Goal: Transaction & Acquisition: Obtain resource

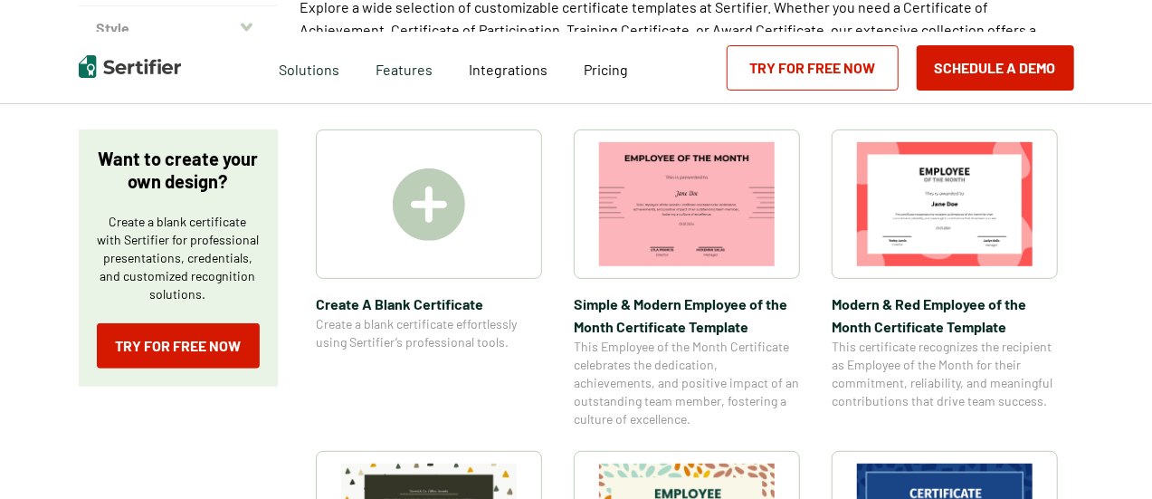
scroll to position [453, 0]
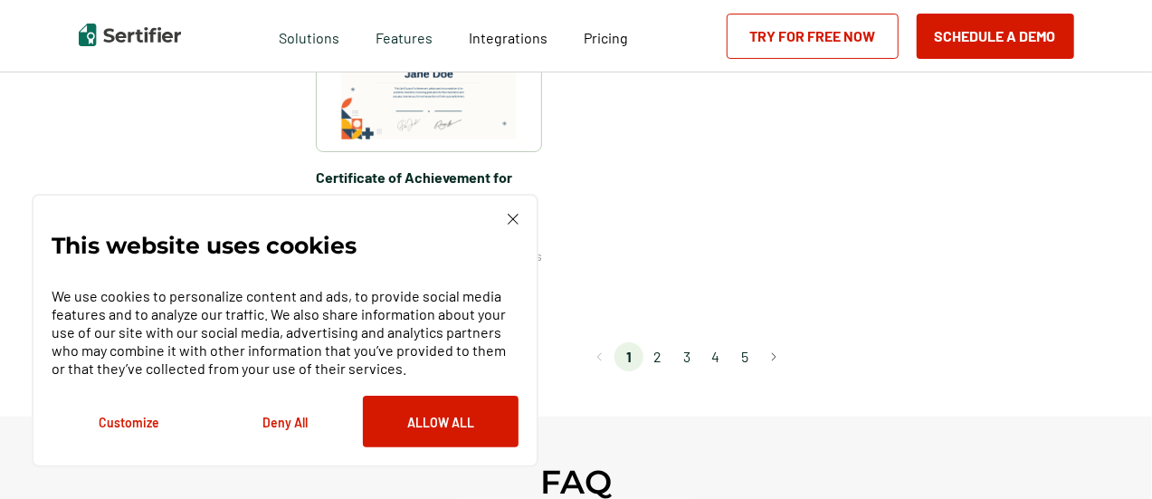
scroll to position [1539, 0]
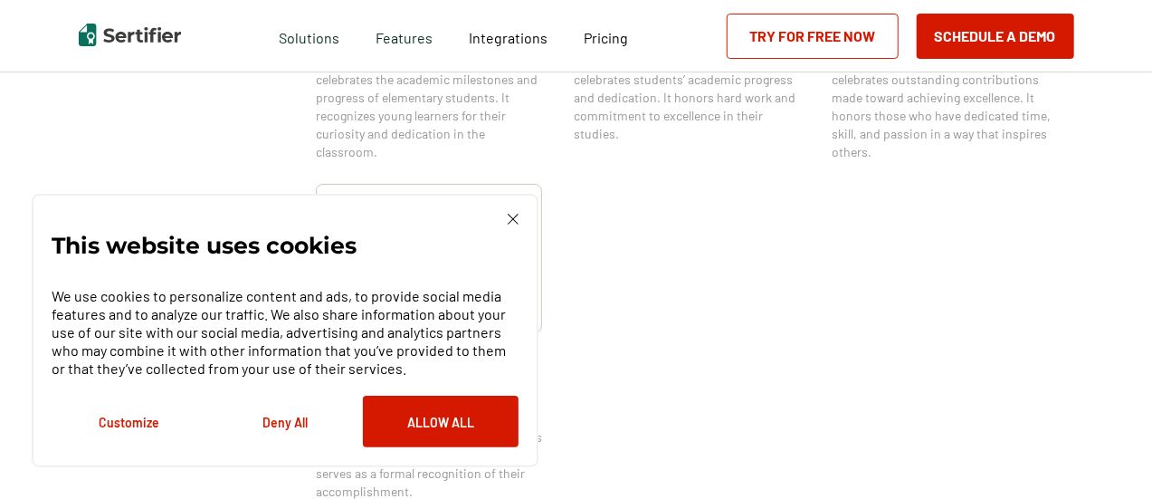
click at [510, 218] on img at bounding box center [513, 219] width 11 height 11
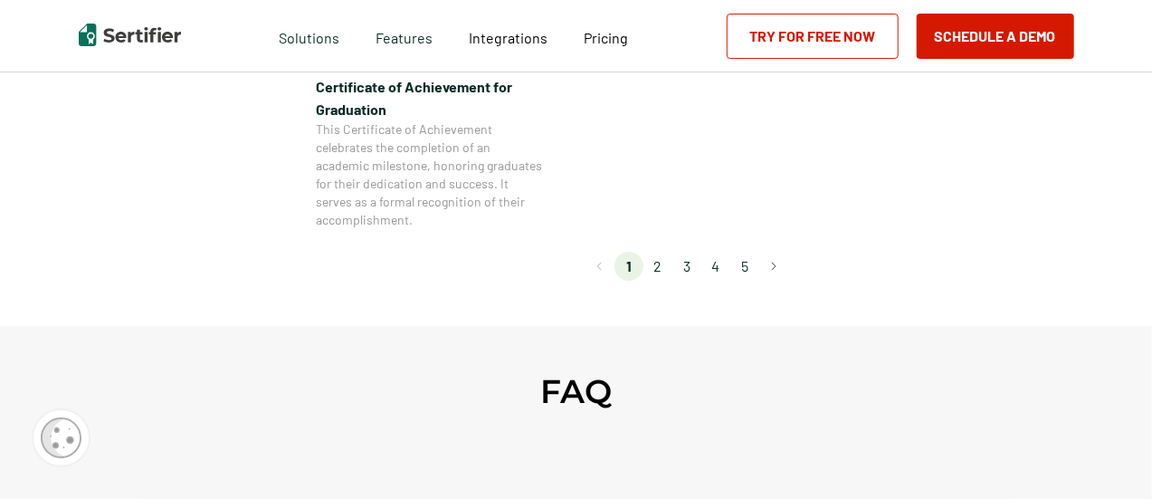
scroll to position [1720, 0]
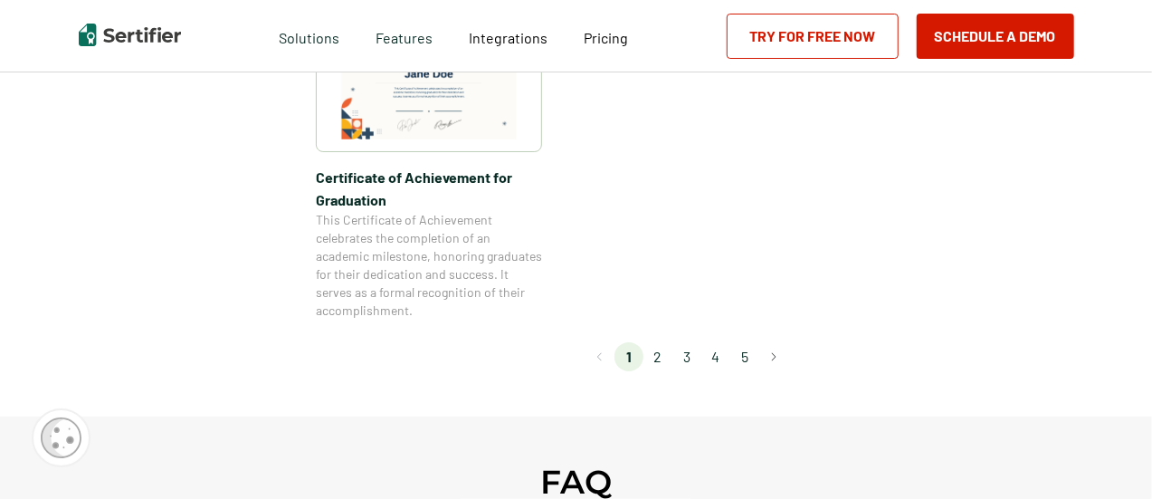
click at [663, 359] on li "2" at bounding box center [658, 356] width 29 height 29
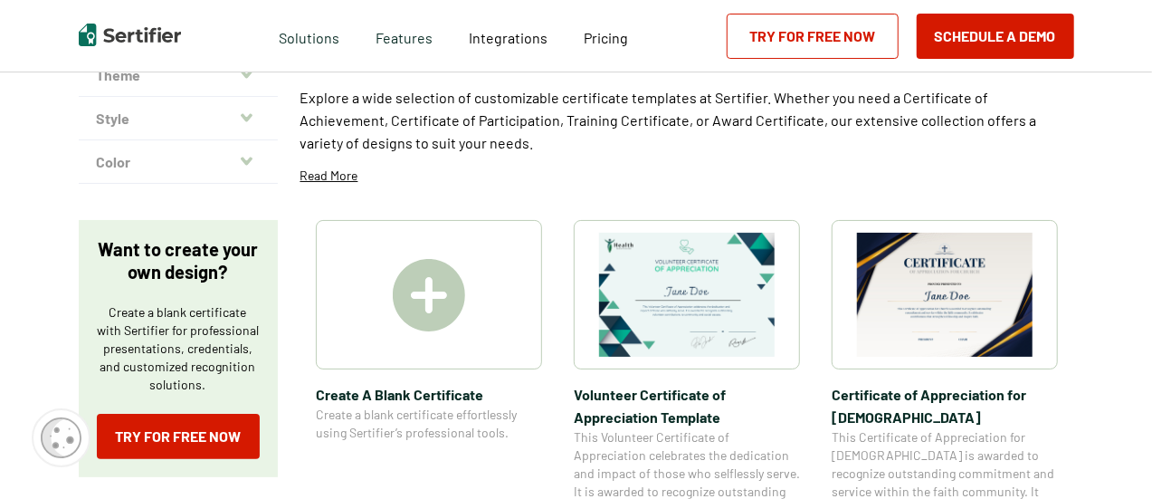
scroll to position [272, 0]
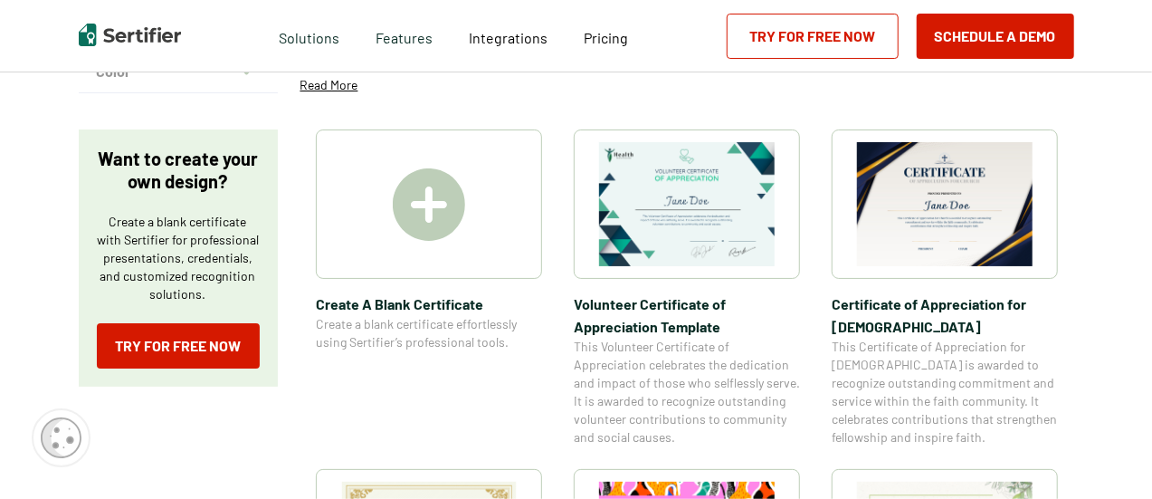
click at [934, 236] on img at bounding box center [945, 204] width 176 height 124
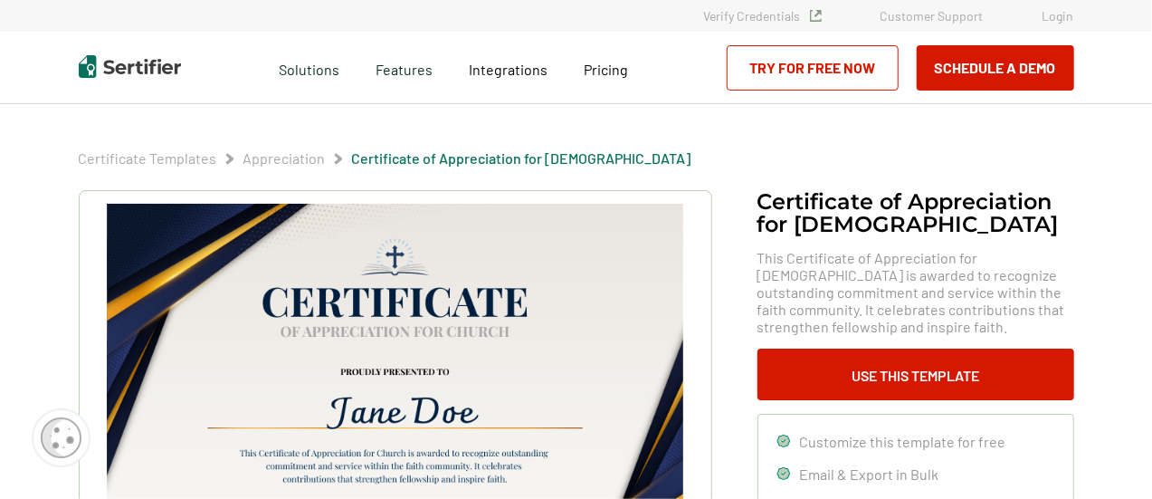
scroll to position [181, 0]
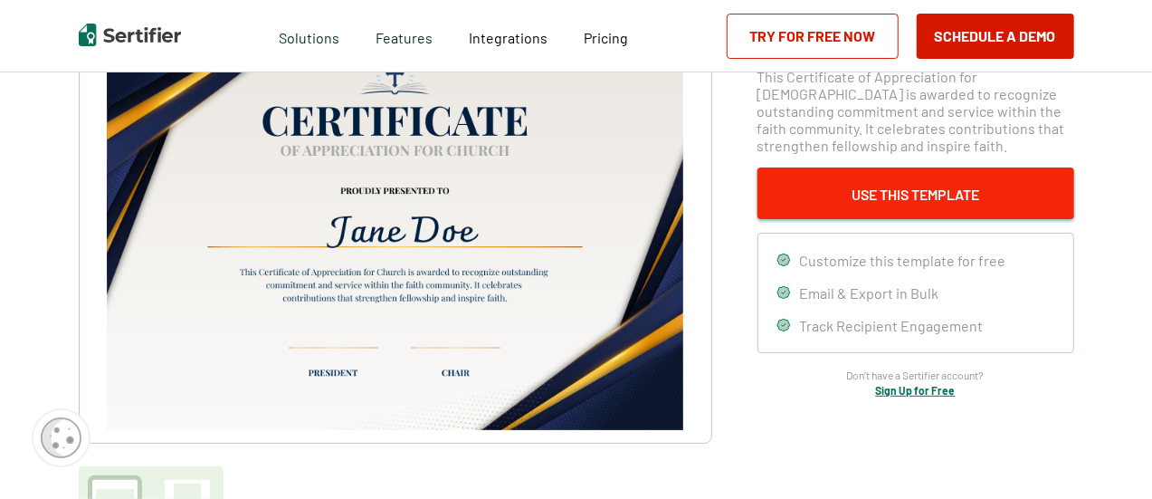
click at [892, 191] on button "Use This Template" at bounding box center [916, 193] width 317 height 52
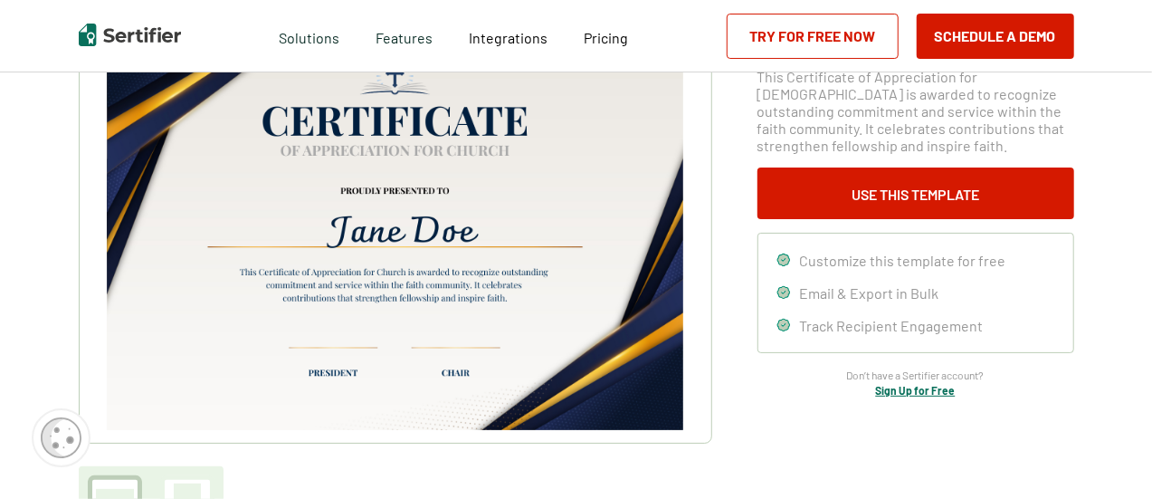
click at [878, 263] on span "Customize this template for free" at bounding box center [903, 260] width 206 height 17
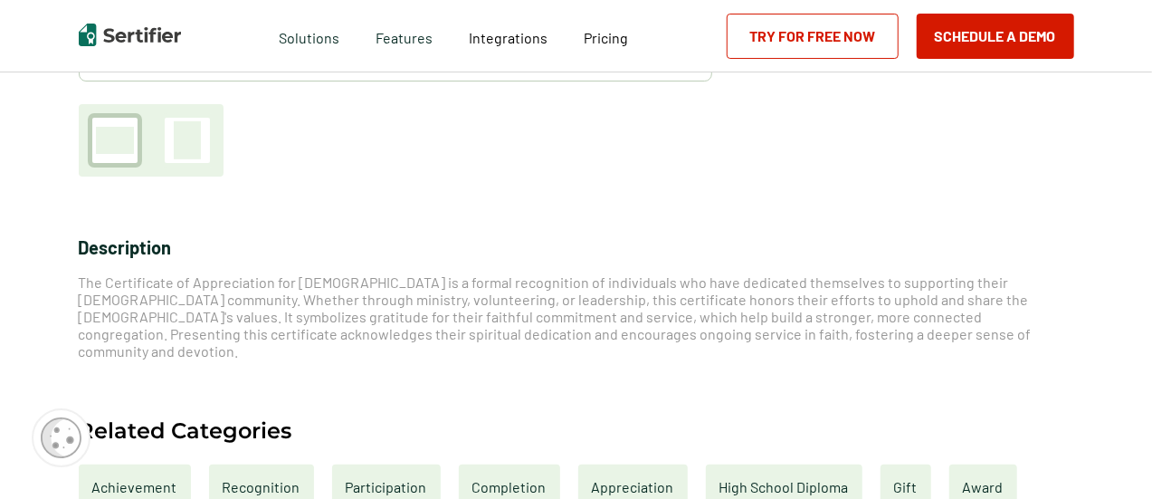
scroll to position [724, 0]
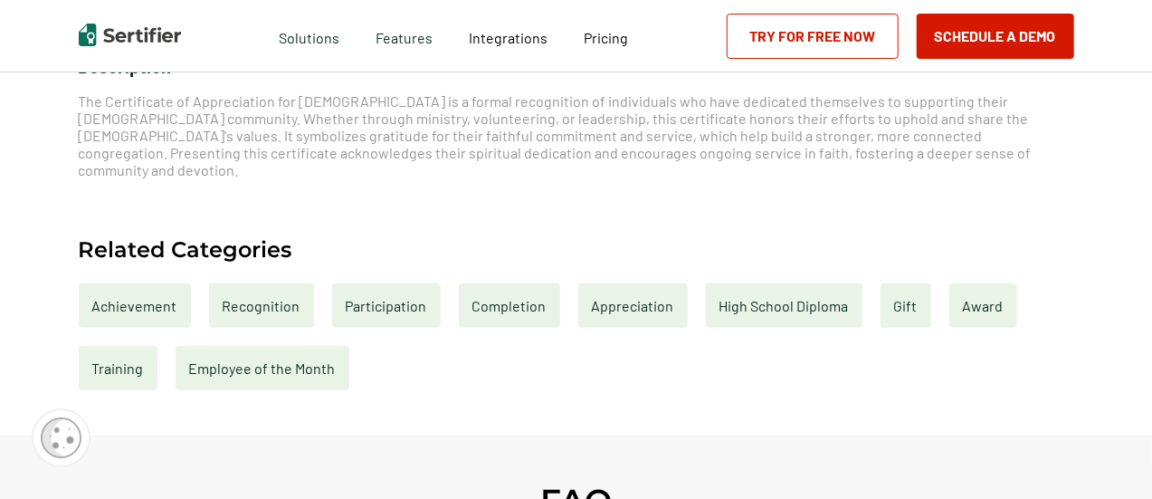
click at [619, 293] on div "Appreciation" at bounding box center [633, 305] width 110 height 44
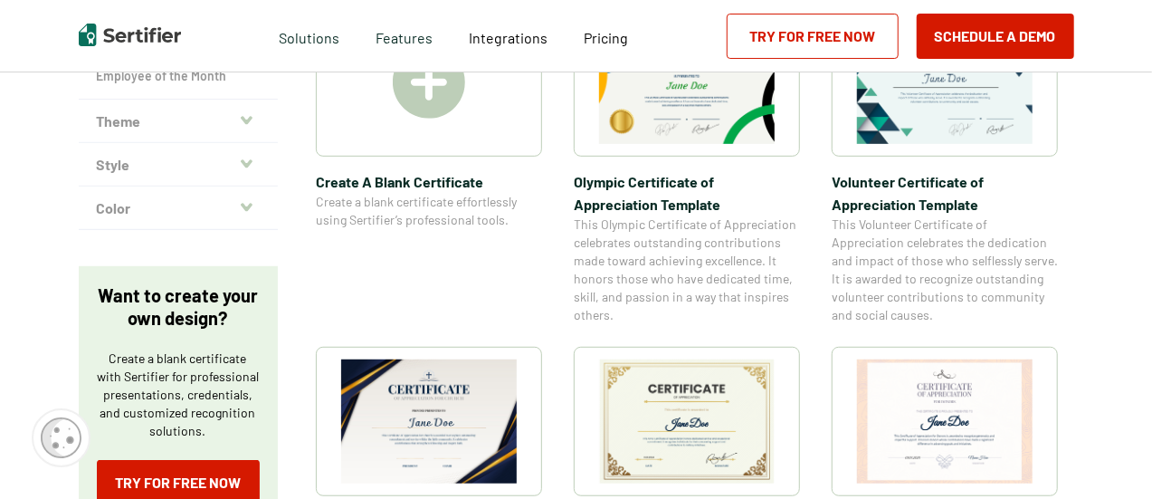
scroll to position [91, 0]
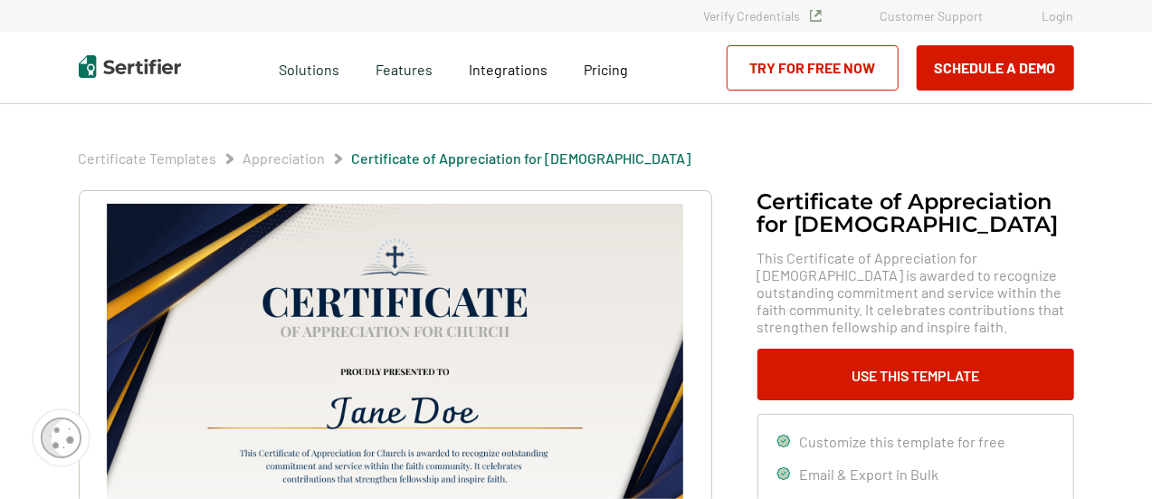
scroll to position [272, 0]
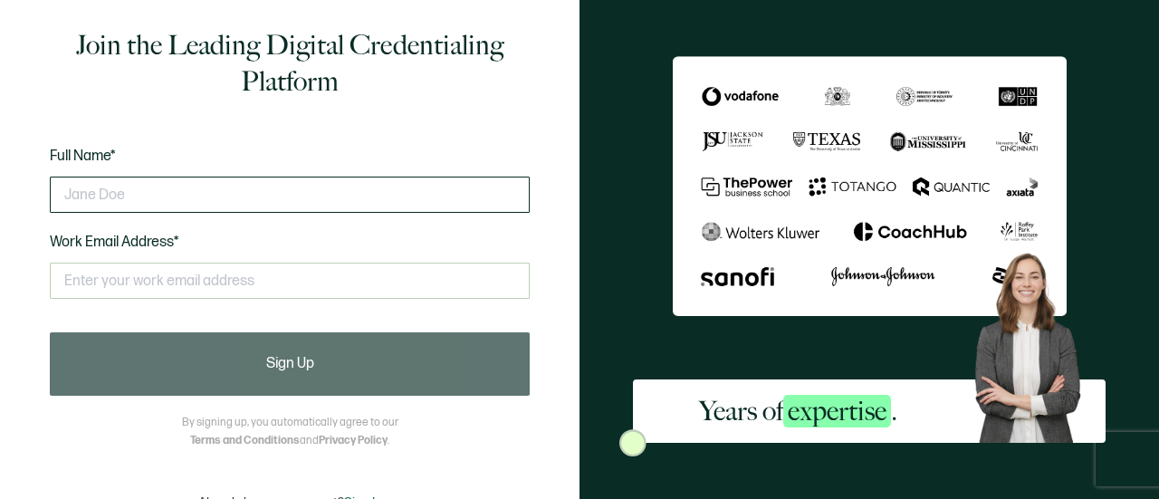
click at [165, 194] on input "text" at bounding box center [290, 194] width 480 height 36
type input "[PERSON_NAME]"
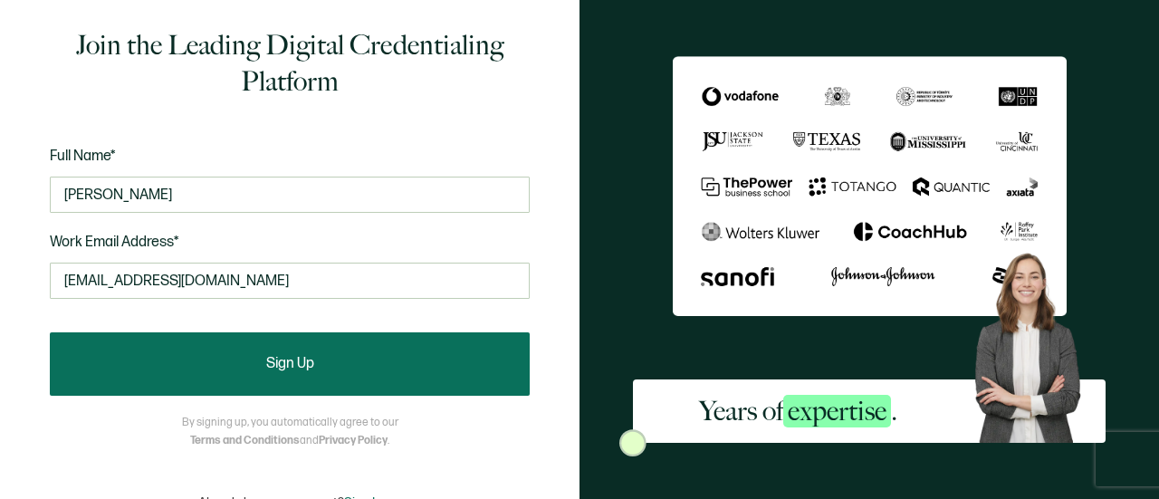
click at [286, 364] on span "Sign Up" at bounding box center [290, 364] width 48 height 14
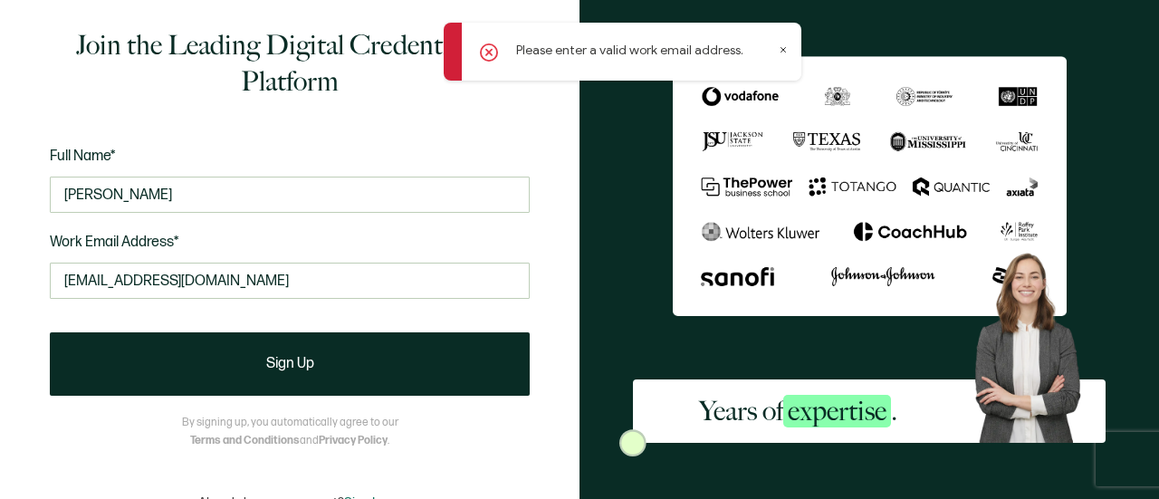
click at [781, 47] on icon at bounding box center [782, 49] width 9 height 9
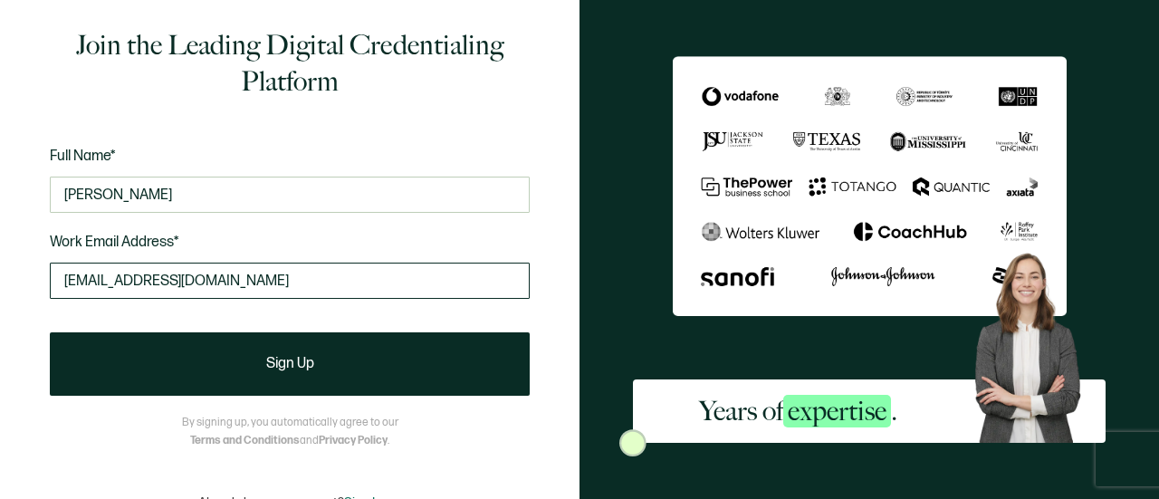
click at [261, 285] on input "[EMAIL_ADDRESS][DOMAIN_NAME]" at bounding box center [290, 280] width 480 height 36
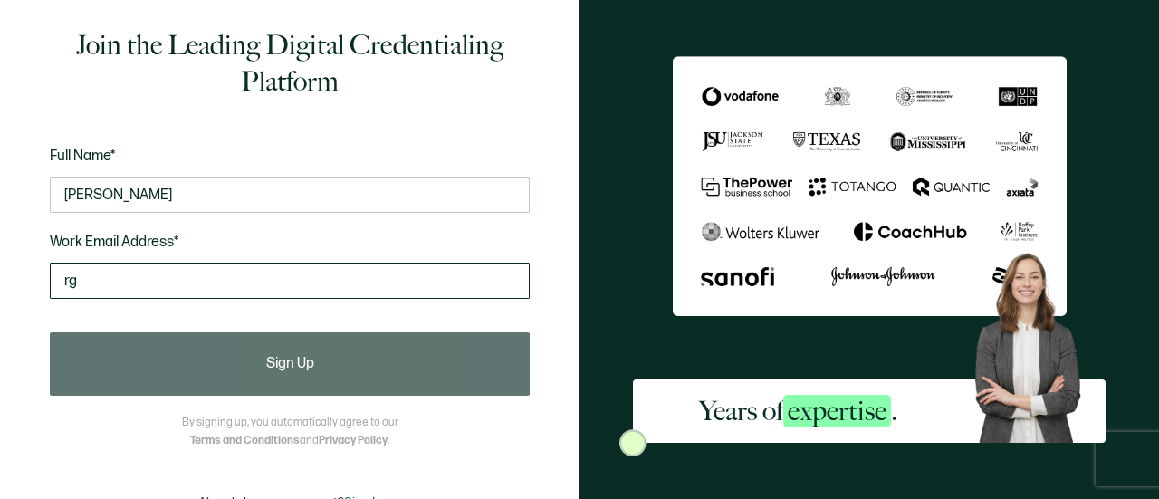
type input "r"
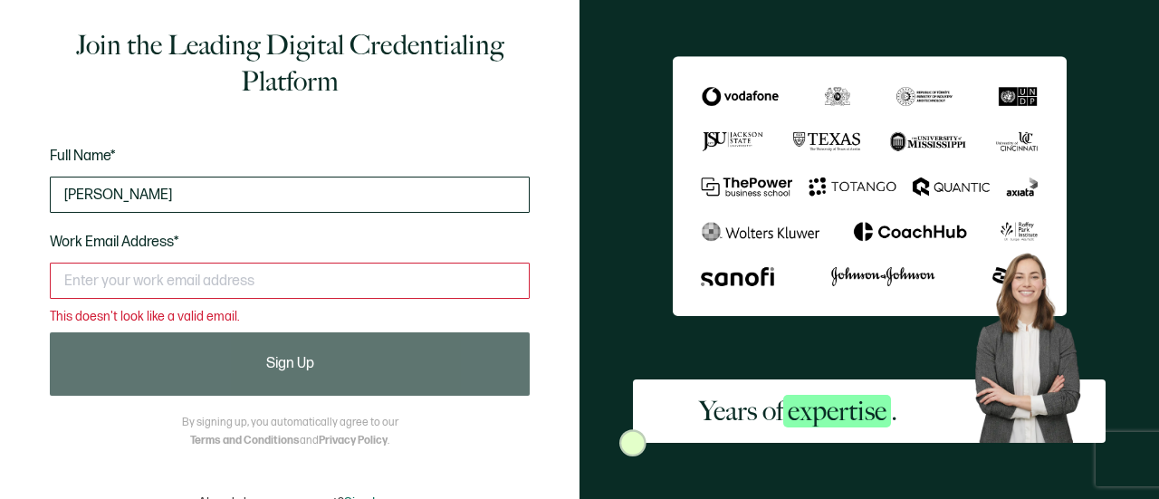
click at [205, 200] on input "[PERSON_NAME]" at bounding box center [290, 194] width 480 height 36
type input "R"
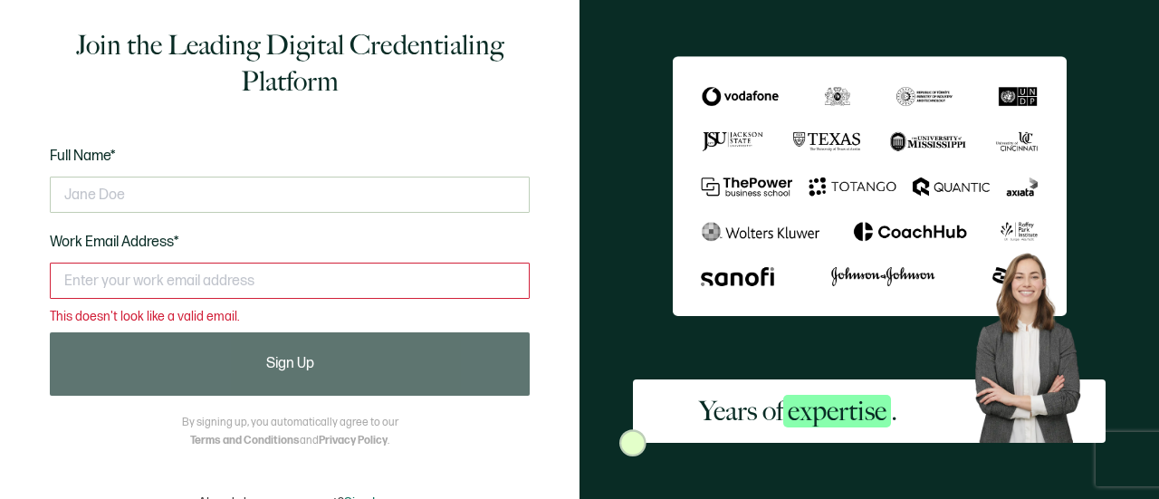
click at [367, 122] on div "Join the Leading Digital Credentialing Platform Full Name* Work Email Address* …" at bounding box center [289, 268] width 507 height 483
